Goal: Task Accomplishment & Management: Complete application form

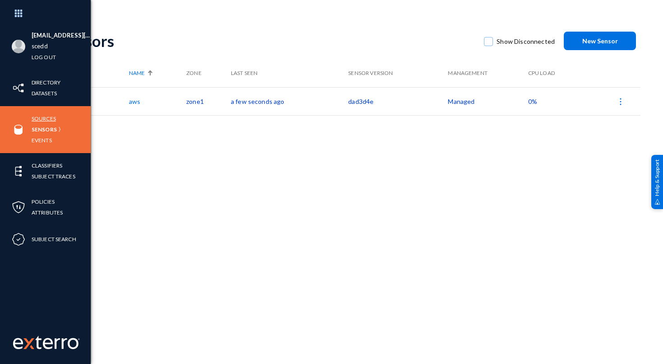
click at [48, 117] on link "Sources" at bounding box center [44, 118] width 24 height 10
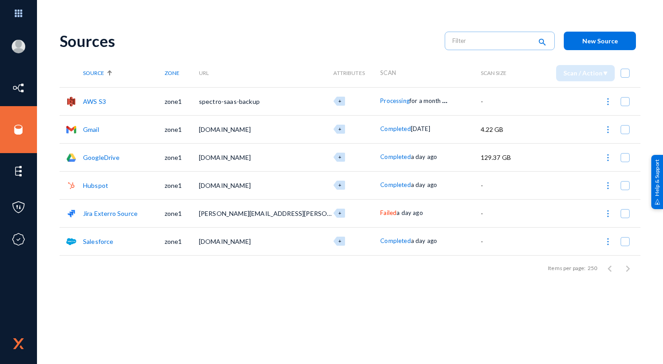
drag, startPoint x: 198, startPoint y: 213, endPoint x: 311, endPoint y: 215, distance: 112.8
click at [311, 215] on tr "Jira Exterro Source zone1 [PERSON_NAME][EMAIL_ADDRESS][PERSON_NAME][DOMAIN_NAME…" at bounding box center [350, 213] width 581 height 28
click at [608, 213] on img at bounding box center [608, 213] width 9 height 9
checkbox input "true"
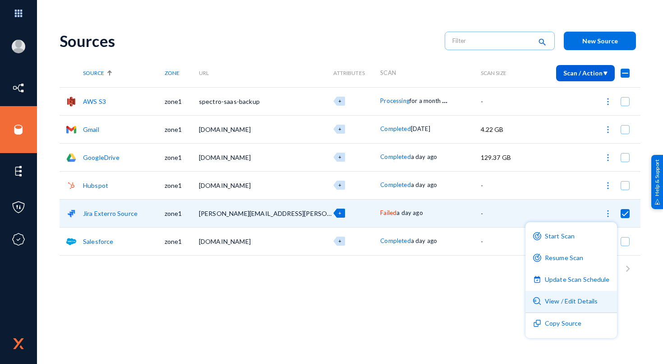
click at [574, 299] on button "View / Edit Details" at bounding box center [572, 302] width 92 height 22
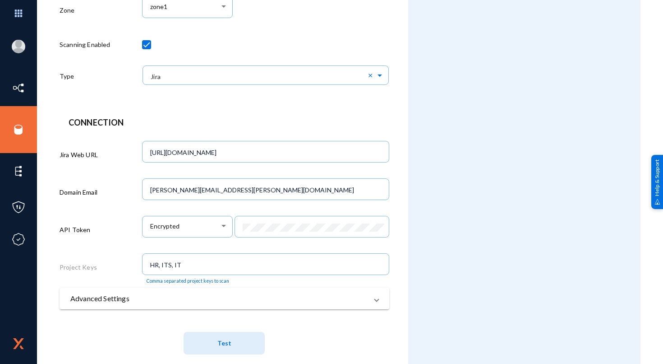
scroll to position [182, 0]
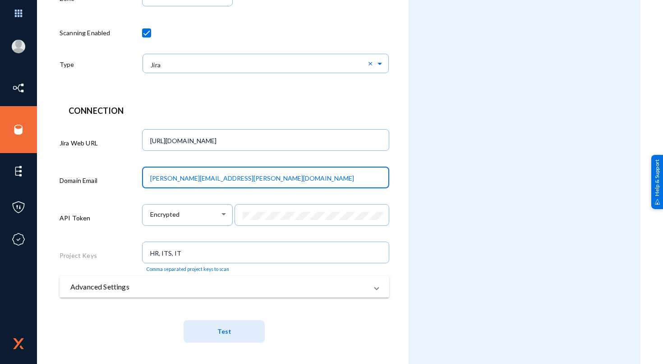
drag, startPoint x: 185, startPoint y: 181, endPoint x: 128, endPoint y: 181, distance: 56.9
click at [128, 181] on div "Domain Email [PERSON_NAME][EMAIL_ADDRESS][PERSON_NAME][DOMAIN_NAME]" at bounding box center [225, 181] width 330 height 37
click at [240, 182] on input "[PERSON_NAME][EMAIL_ADDRESS][PERSON_NAME][DOMAIN_NAME]" at bounding box center [267, 178] width 234 height 8
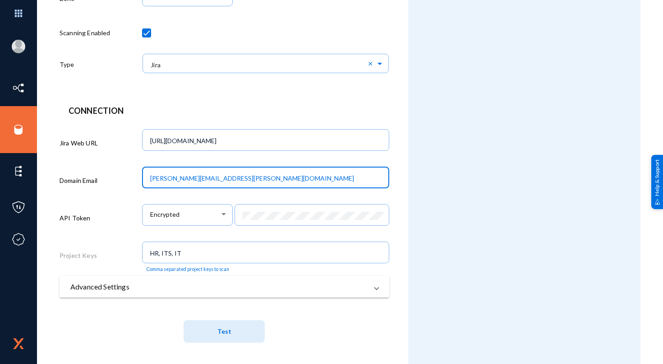
paste input "[PERSON_NAME].[PERSON_NAME]"
type input "[PERSON_NAME][EMAIL_ADDRESS][PERSON_NAME][DOMAIN_NAME]"
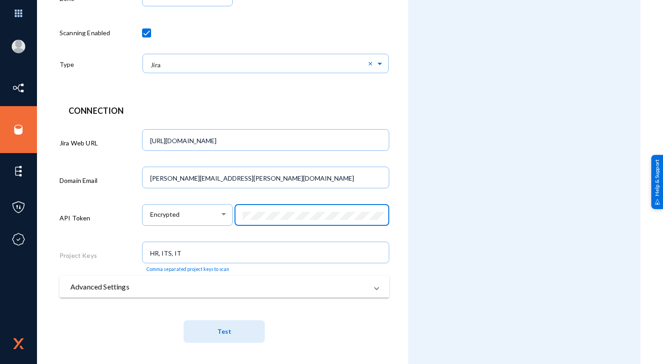
scroll to position [186, 0]
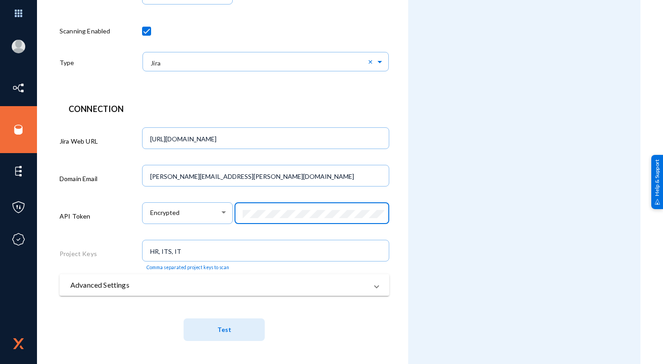
click at [245, 323] on button "Test" at bounding box center [224, 329] width 81 height 23
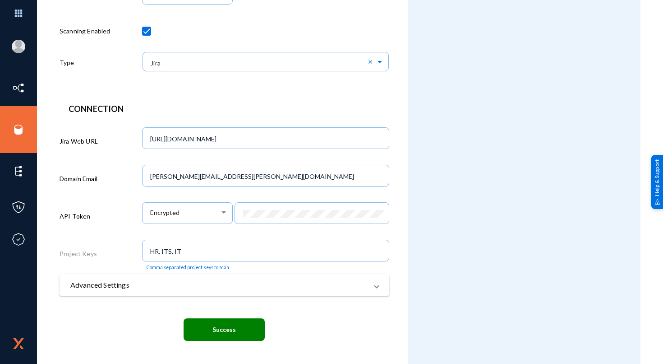
scroll to position [9, 0]
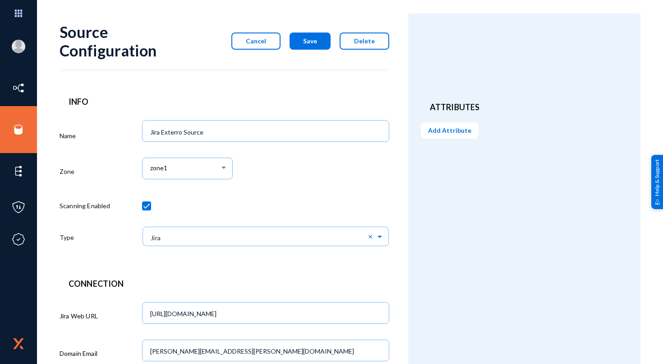
click at [320, 41] on button "Save" at bounding box center [310, 40] width 41 height 17
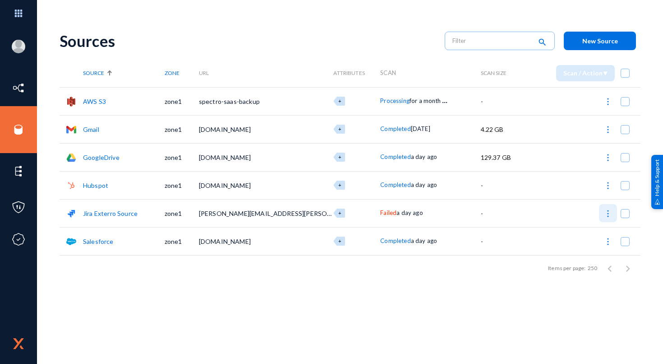
click at [609, 212] on img at bounding box center [608, 213] width 9 height 9
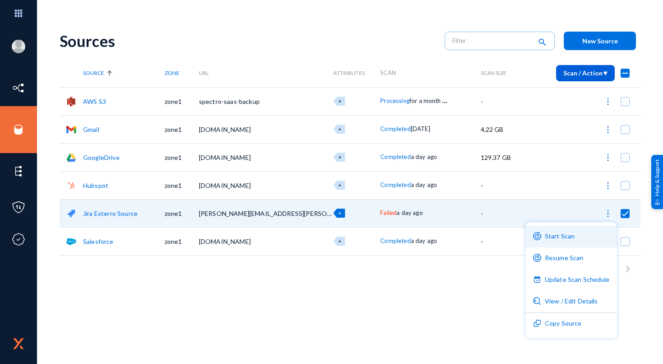
click at [569, 236] on button "Start Scan" at bounding box center [572, 237] width 92 height 22
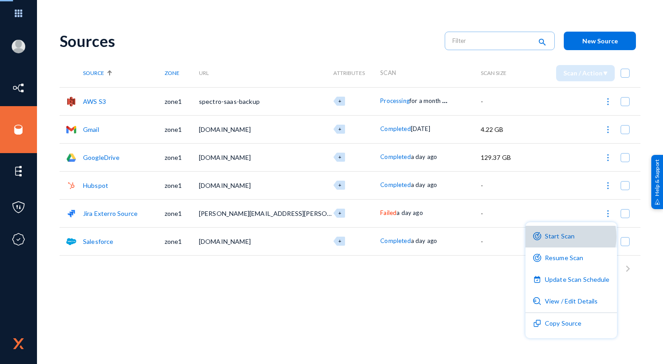
checkbox input "false"
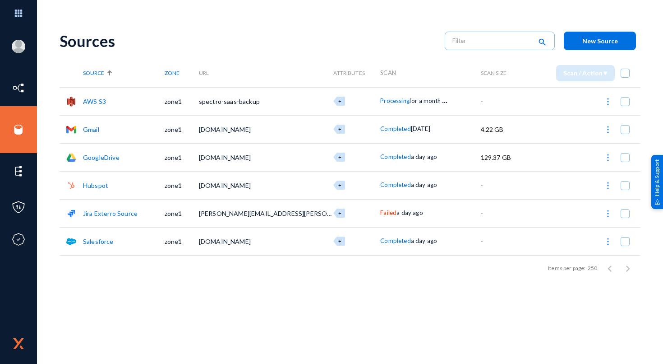
click at [115, 213] on link "Jira Exterro Source" at bounding box center [110, 213] width 55 height 8
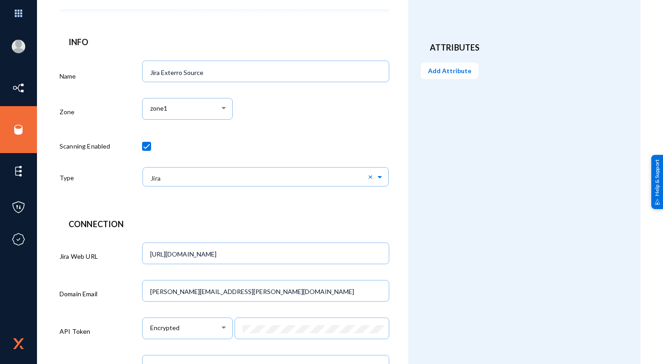
scroll to position [70, 0]
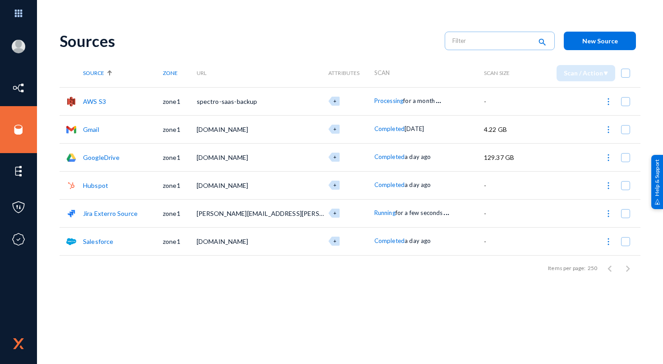
click at [271, 287] on div "Sources search New Source Source Zone URL Attributes Scan Scan Size Scan / Acti…" at bounding box center [350, 158] width 581 height 271
click at [617, 44] on span "New Source" at bounding box center [601, 41] width 36 height 8
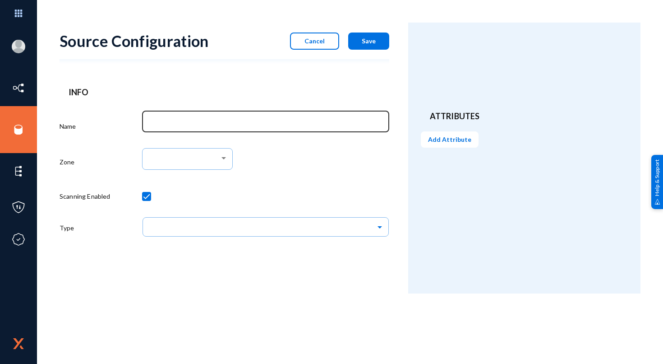
click at [218, 127] on div at bounding box center [266, 120] width 238 height 23
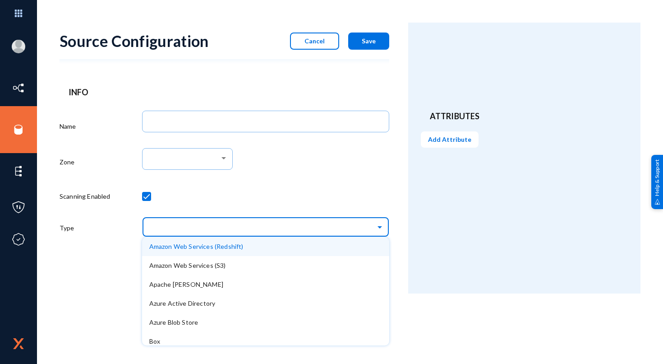
click at [183, 225] on input "text" at bounding box center [270, 226] width 238 height 15
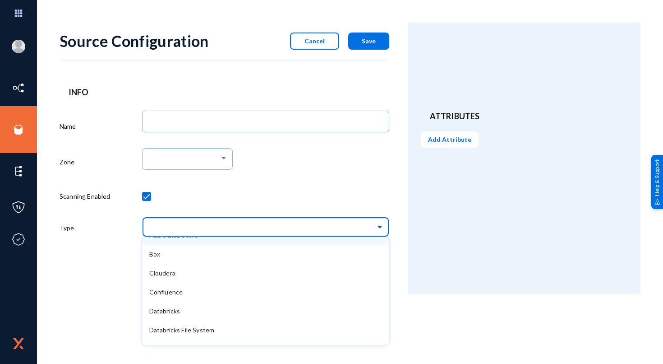
scroll to position [101, 0]
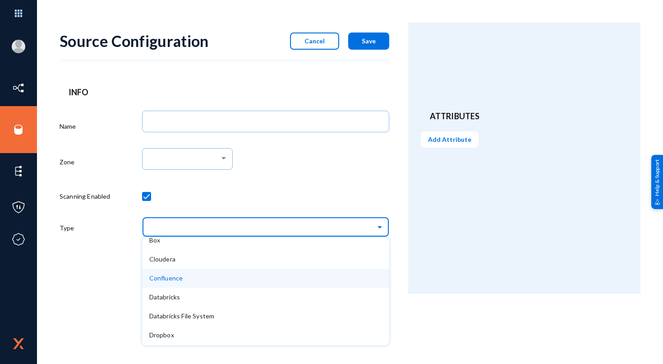
click at [181, 278] on span "Confluence" at bounding box center [166, 278] width 34 height 8
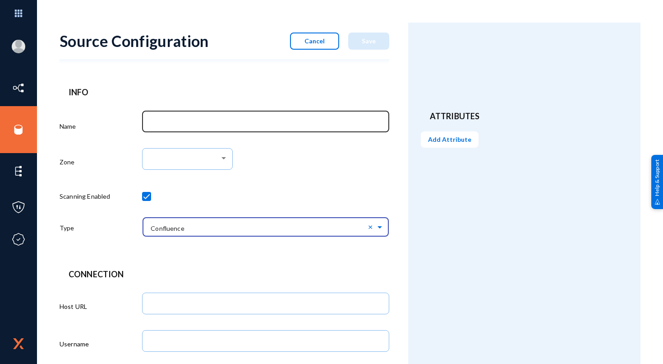
click at [178, 124] on input "Name" at bounding box center [267, 123] width 234 height 8
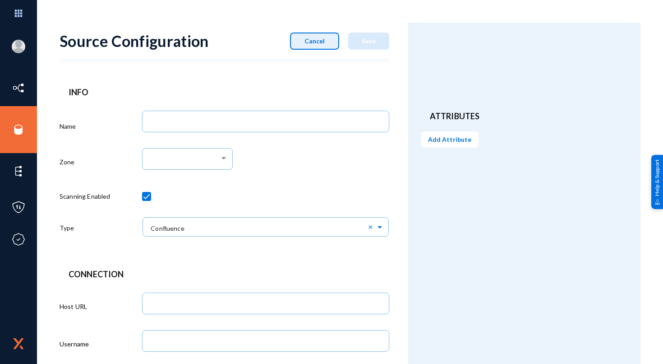
click at [307, 37] on span "Cancel" at bounding box center [315, 41] width 20 height 8
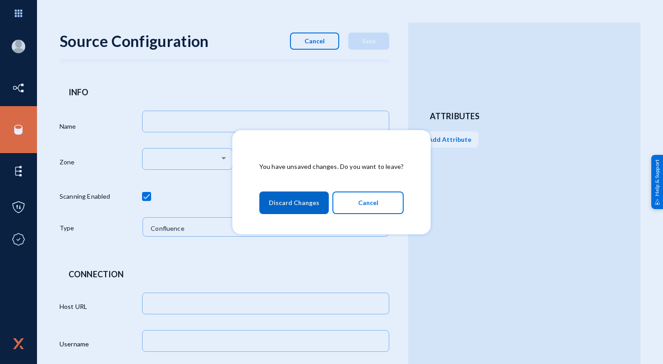
click at [311, 203] on span "Discard Changes" at bounding box center [294, 202] width 51 height 16
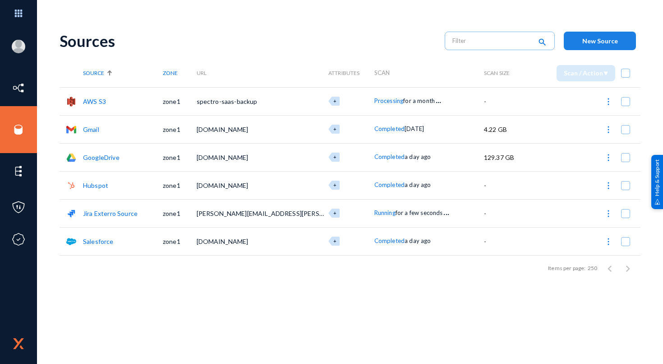
click at [607, 44] on span "New Source" at bounding box center [601, 41] width 36 height 8
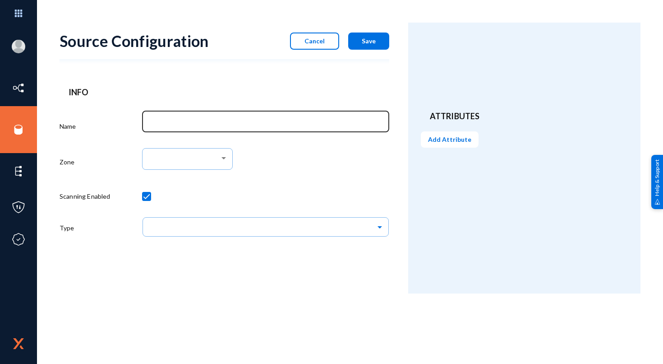
click at [214, 120] on input "Name" at bounding box center [267, 123] width 234 height 8
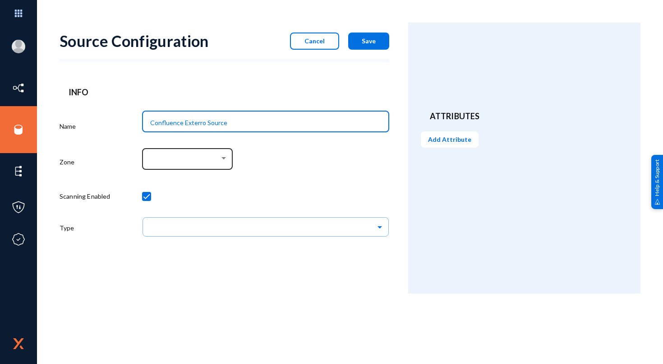
type input "Confluence Exterro Source"
click at [209, 148] on div at bounding box center [187, 157] width 81 height 23
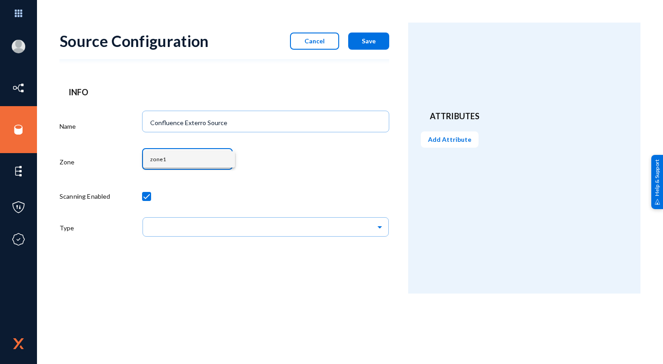
click at [195, 161] on span "zone1" at bounding box center [189, 159] width 78 height 16
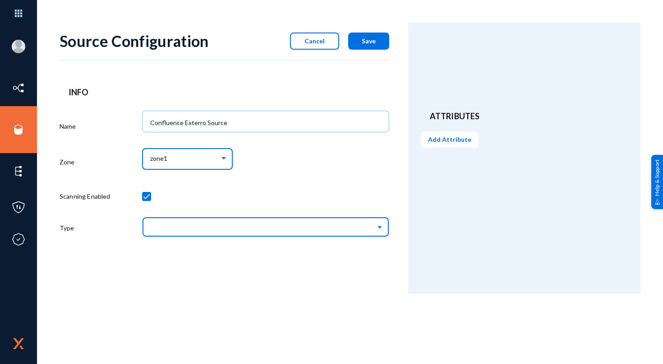
click at [209, 219] on div at bounding box center [265, 225] width 247 height 23
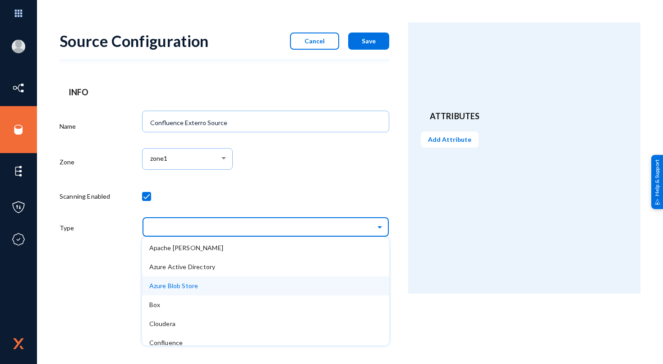
scroll to position [45, 0]
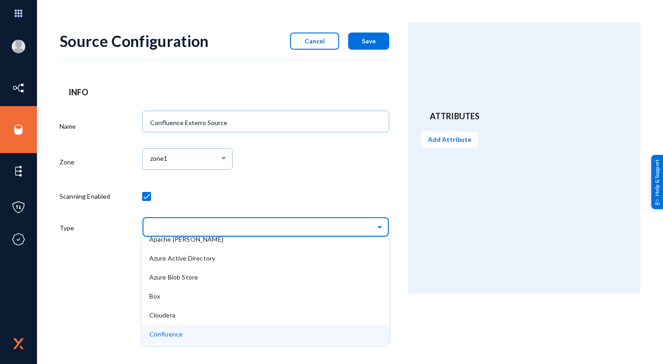
click at [175, 331] on span "Confluence" at bounding box center [166, 334] width 34 height 8
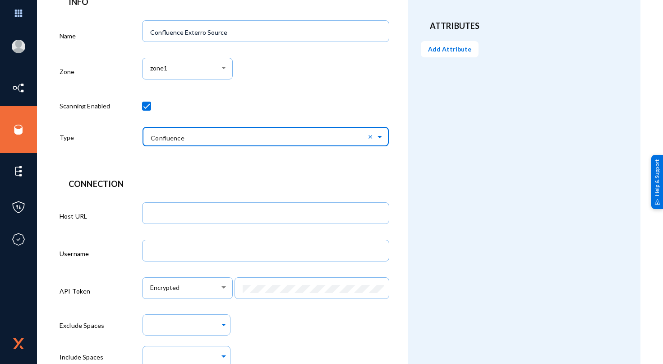
scroll to position [115, 0]
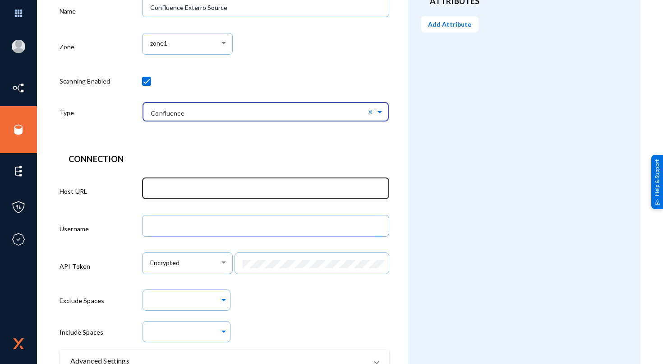
click at [176, 187] on input "text" at bounding box center [267, 189] width 234 height 8
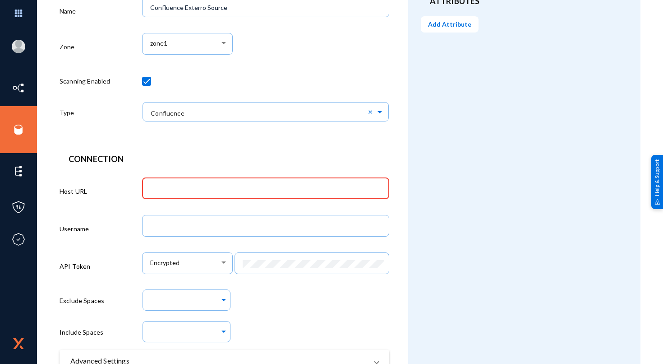
paste input "[URL][DOMAIN_NAME]"
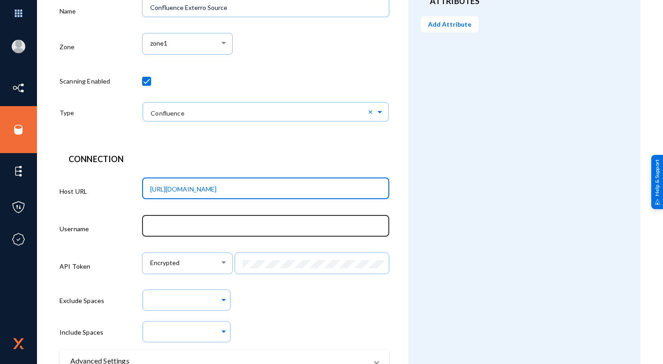
type input "[URL][DOMAIN_NAME]"
click at [208, 227] on input "text" at bounding box center [267, 226] width 234 height 8
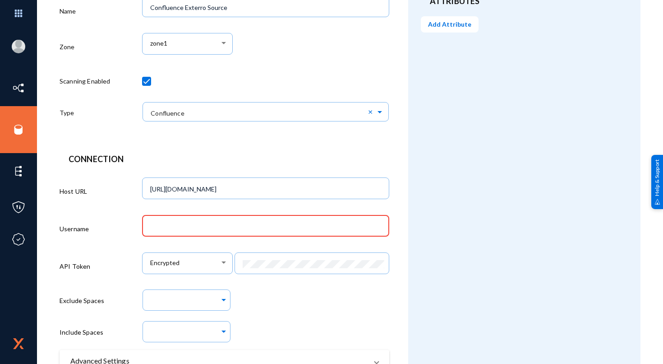
paste input "[PERSON_NAME][EMAIL_ADDRESS][PERSON_NAME][DOMAIN_NAME]"
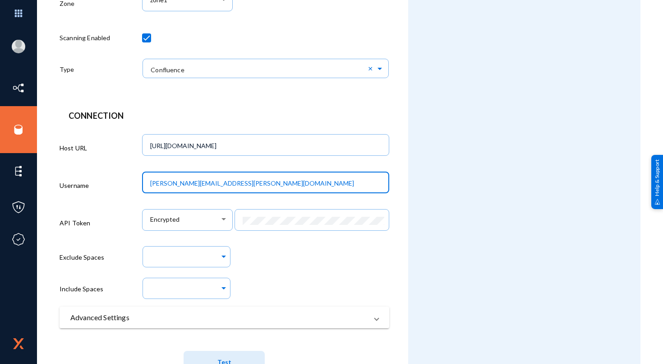
scroll to position [161, 0]
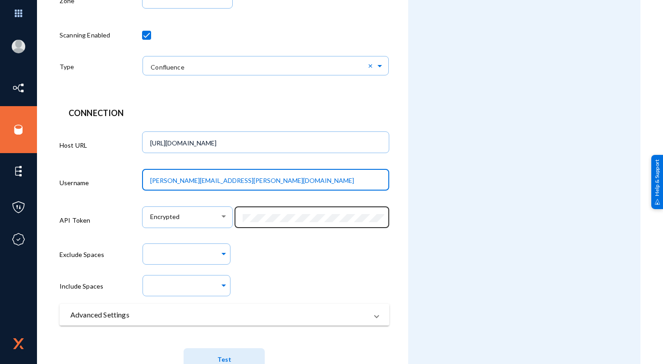
type input "[PERSON_NAME][EMAIL_ADDRESS][PERSON_NAME][DOMAIN_NAME]"
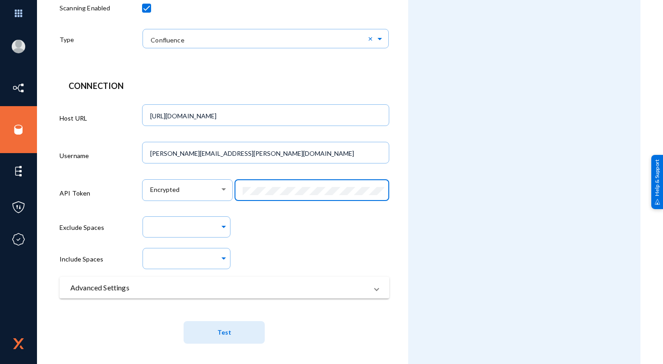
scroll to position [193, 0]
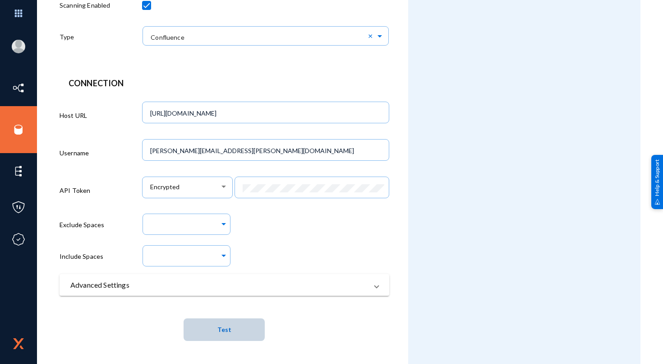
click at [236, 326] on button "Test" at bounding box center [224, 329] width 81 height 23
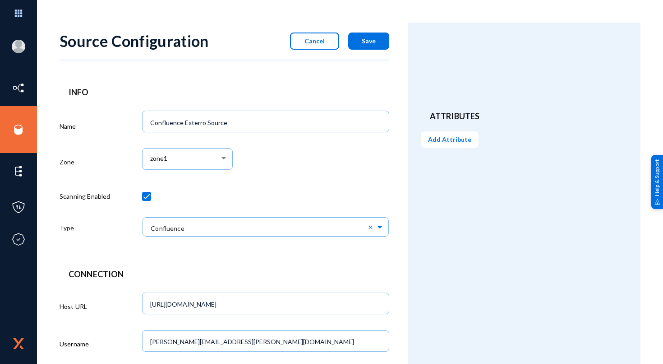
click at [379, 42] on button "Save" at bounding box center [368, 40] width 41 height 17
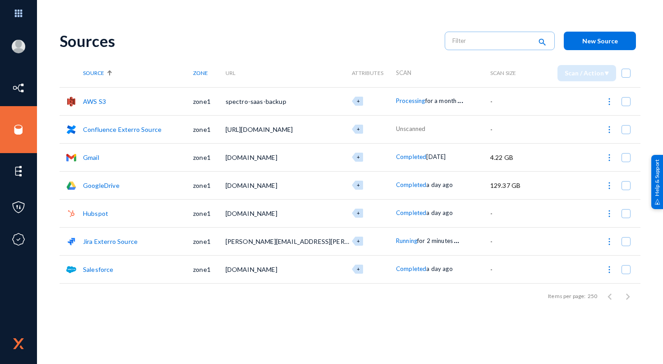
click at [414, 35] on div "Sources" at bounding box center [248, 41] width 376 height 19
click at [611, 131] on img at bounding box center [609, 129] width 9 height 9
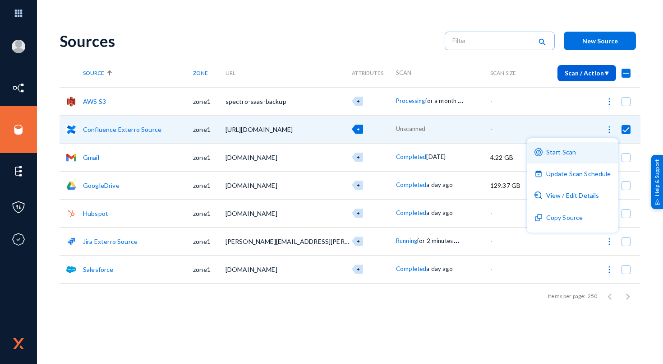
click at [586, 150] on button "Start Scan" at bounding box center [573, 153] width 92 height 22
checkbox input "false"
